Goal: Check status: Check status

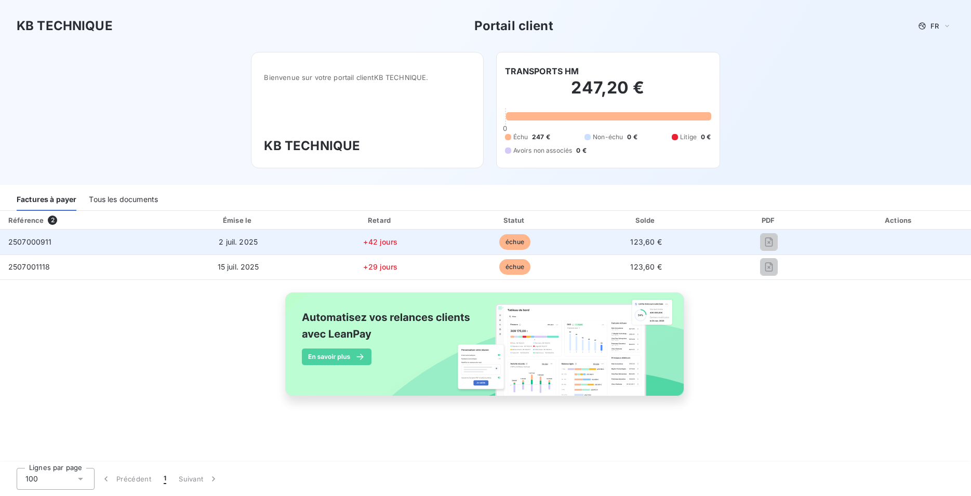
click at [246, 240] on span "2 juil. 2025" at bounding box center [238, 241] width 39 height 9
click at [372, 244] on span "+42 jours" at bounding box center [380, 241] width 34 height 9
click at [668, 245] on td "123,60 €" at bounding box center [645, 242] width 129 height 25
click at [884, 238] on td at bounding box center [899, 242] width 144 height 25
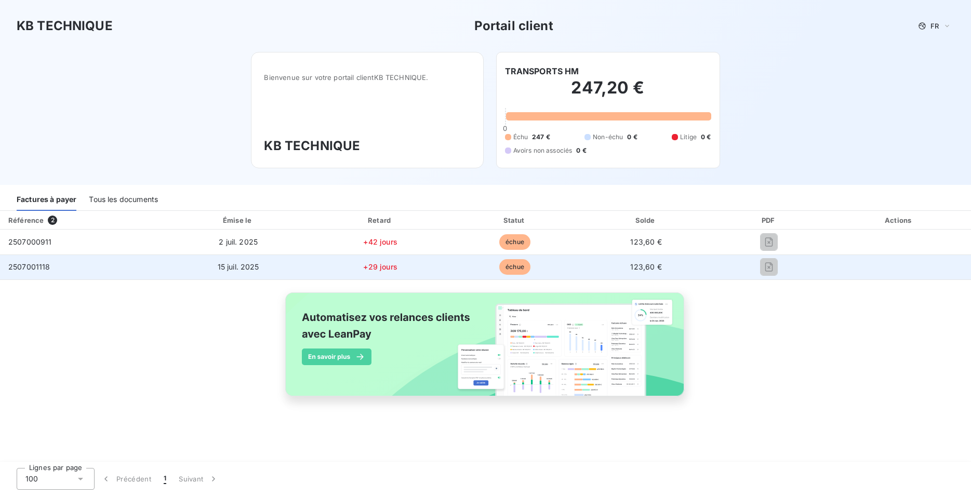
click at [42, 267] on span "2507001118" at bounding box center [29, 266] width 42 height 9
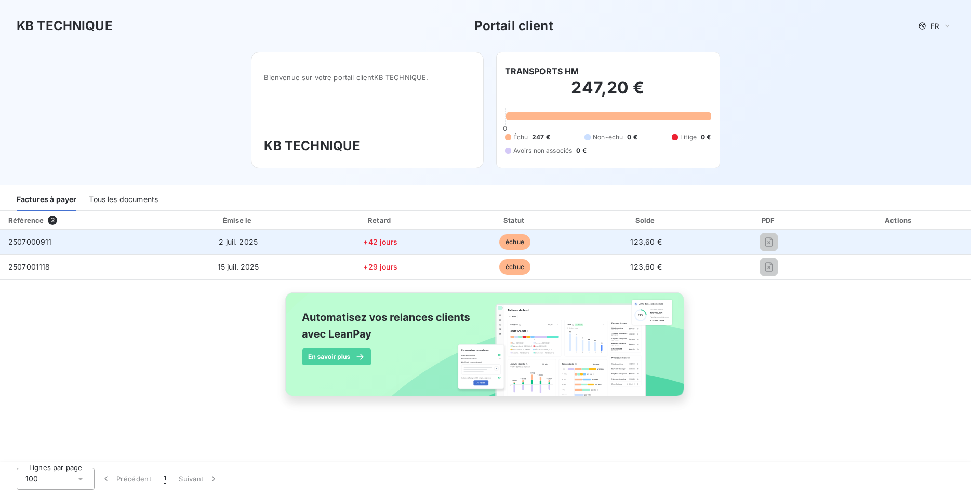
click at [30, 231] on td "2507000911" at bounding box center [82, 242] width 164 height 25
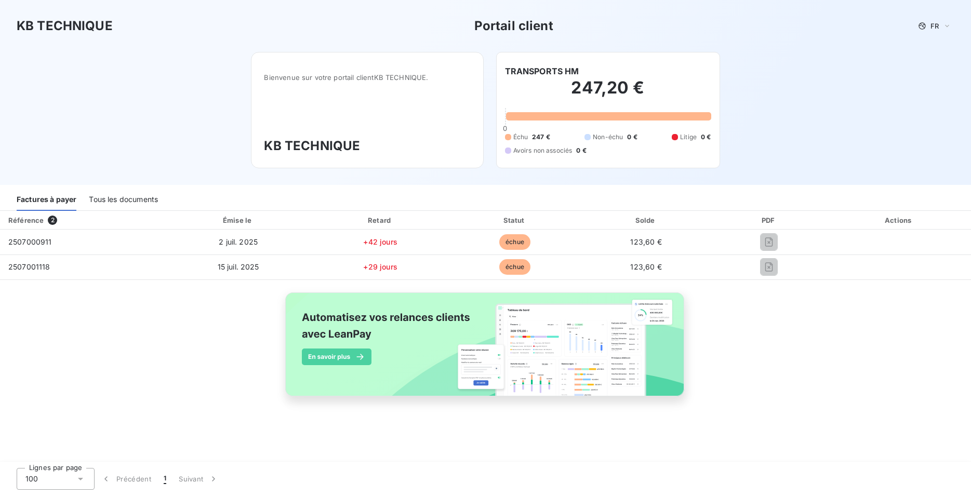
click at [112, 196] on div "Tous les documents" at bounding box center [123, 200] width 69 height 22
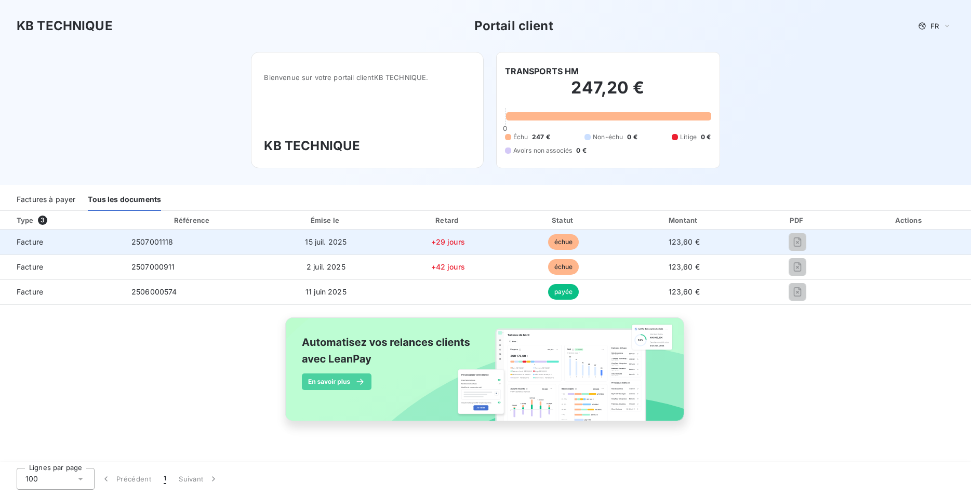
click at [39, 240] on span "Facture" at bounding box center [61, 242] width 106 height 10
click at [332, 235] on td "15 juil. 2025" at bounding box center [325, 242] width 127 height 25
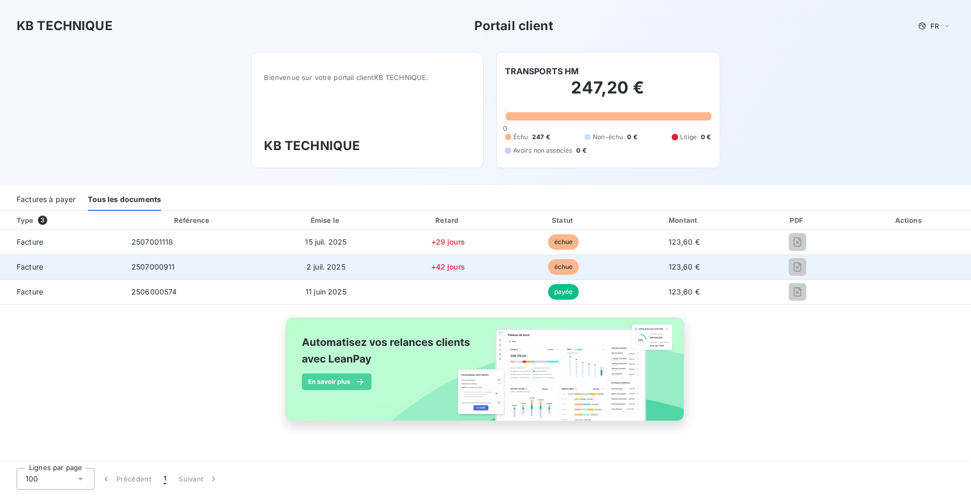
click at [695, 261] on td "123,60 €" at bounding box center [683, 267] width 127 height 25
